Goal: Navigation & Orientation: Find specific page/section

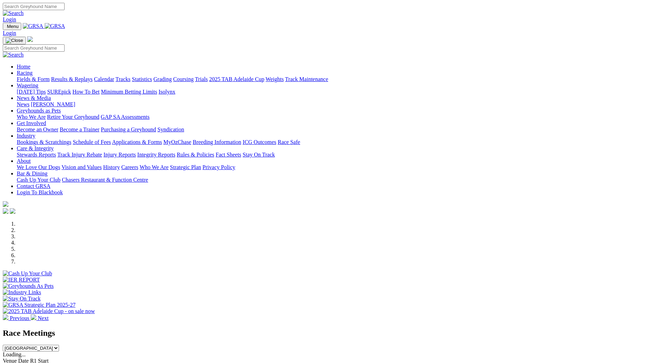
click at [114, 76] on link "Calendar" at bounding box center [104, 79] width 20 height 6
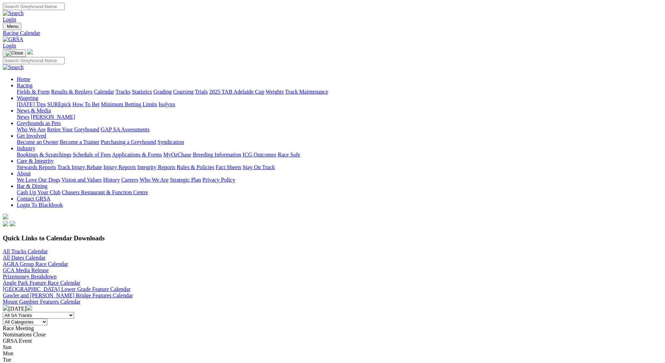
click at [32, 305] on img at bounding box center [30, 308] width 6 height 6
click at [50, 89] on link "Fields & Form" at bounding box center [33, 92] width 33 height 6
